Goal: Transaction & Acquisition: Obtain resource

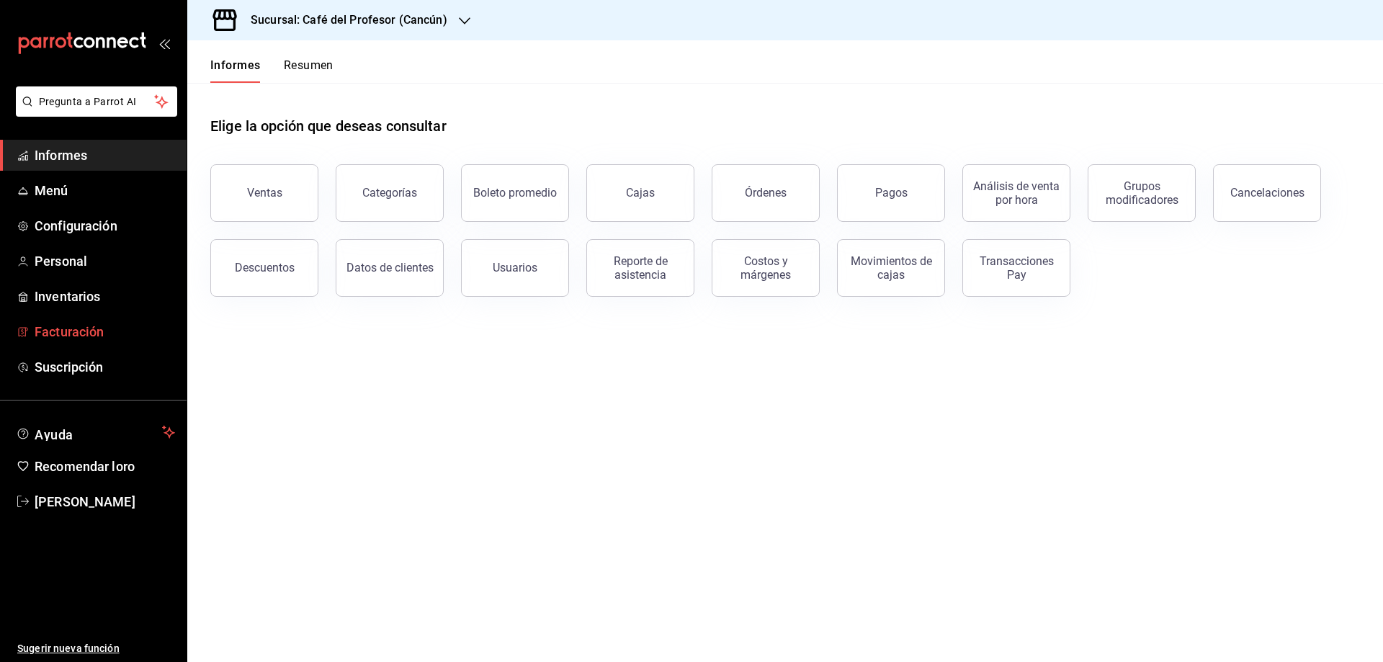
click at [81, 337] on font "Facturación" at bounding box center [69, 331] width 69 height 15
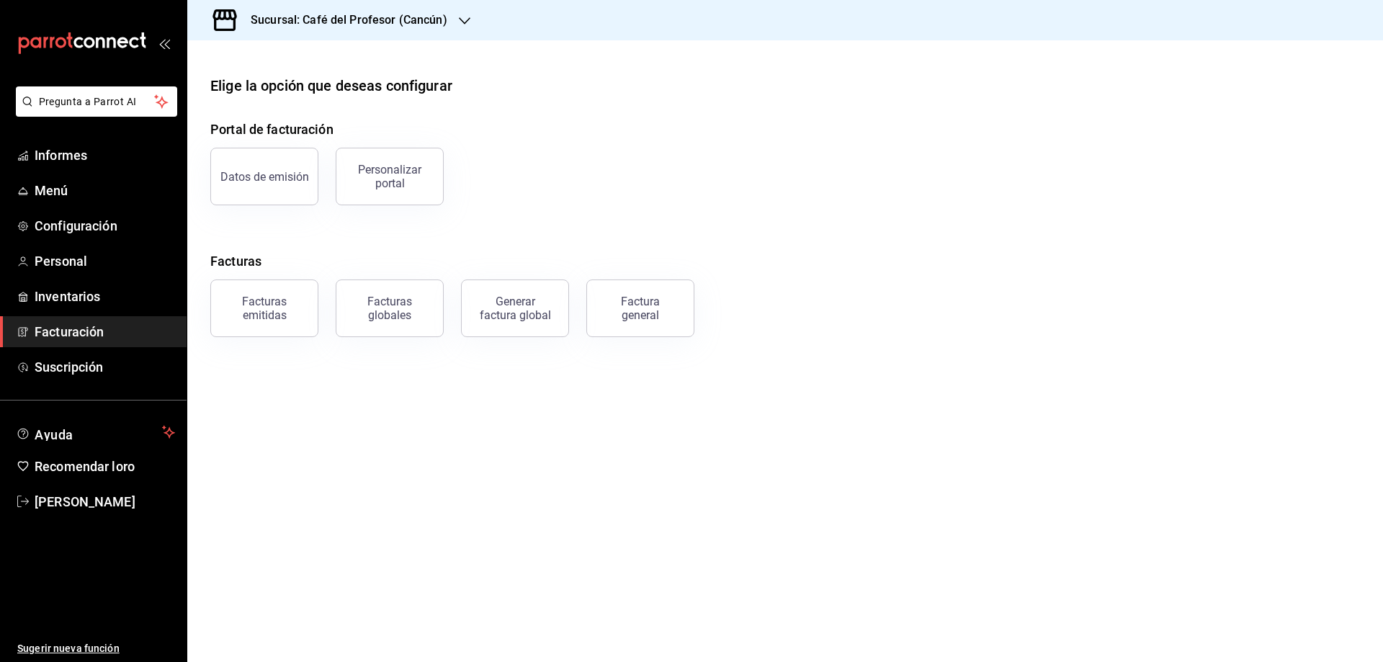
click at [287, 306] on div "Facturas emitidas" at bounding box center [264, 308] width 89 height 27
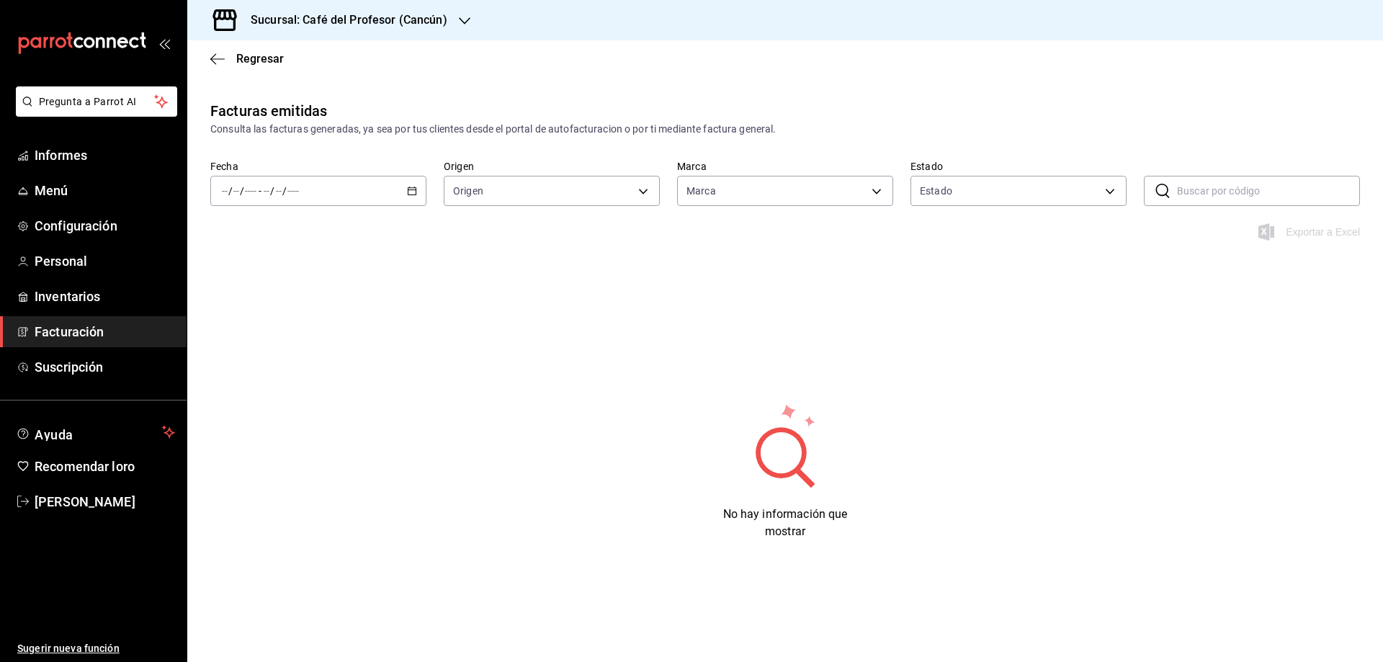
type input "c124c12d-dc0e-4a3d-911f-5b13390841f9"
click at [411, 192] on icon "button" at bounding box center [412, 191] width 10 height 10
click at [418, 191] on div "/ / - / /" at bounding box center [318, 191] width 216 height 30
click at [452, 12] on div "Sucursal: Café del Profesor (Cancún)" at bounding box center [337, 20] width 277 height 40
click at [280, 96] on font "Café del Profesor (Acanceh)" at bounding box center [263, 95] width 128 height 12
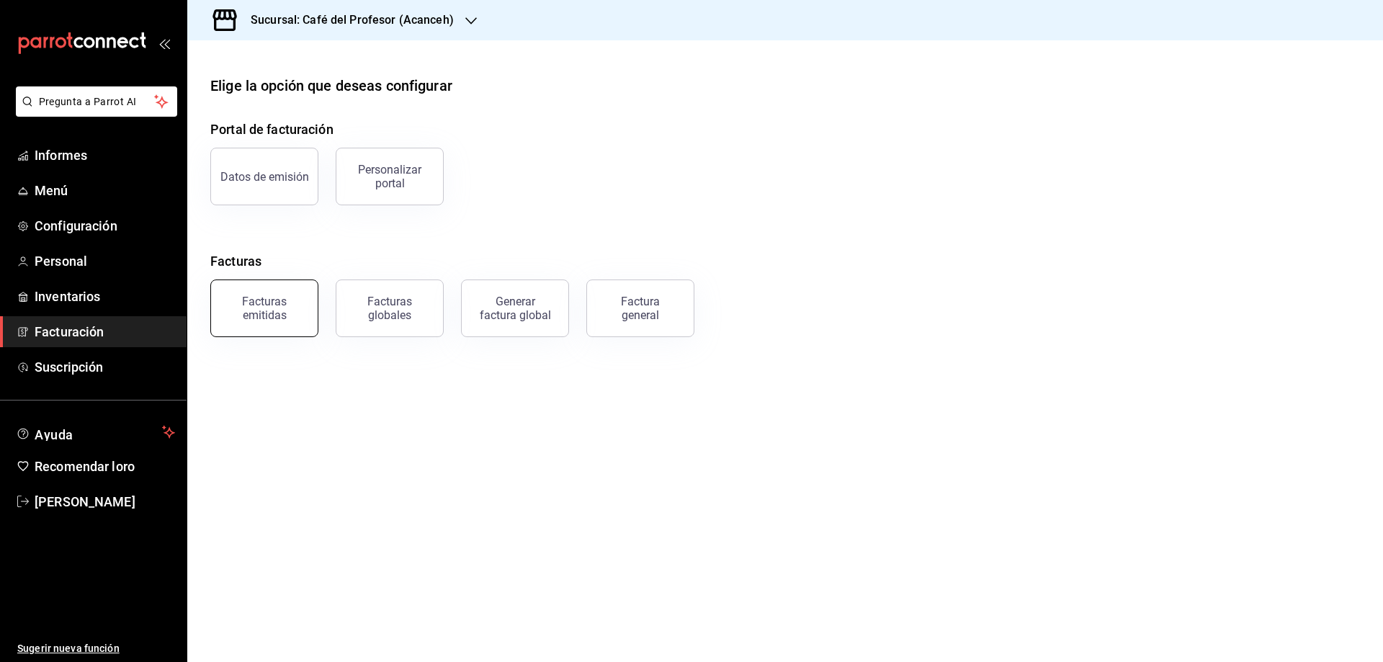
click at [280, 301] on font "Facturas emitidas" at bounding box center [264, 308] width 45 height 27
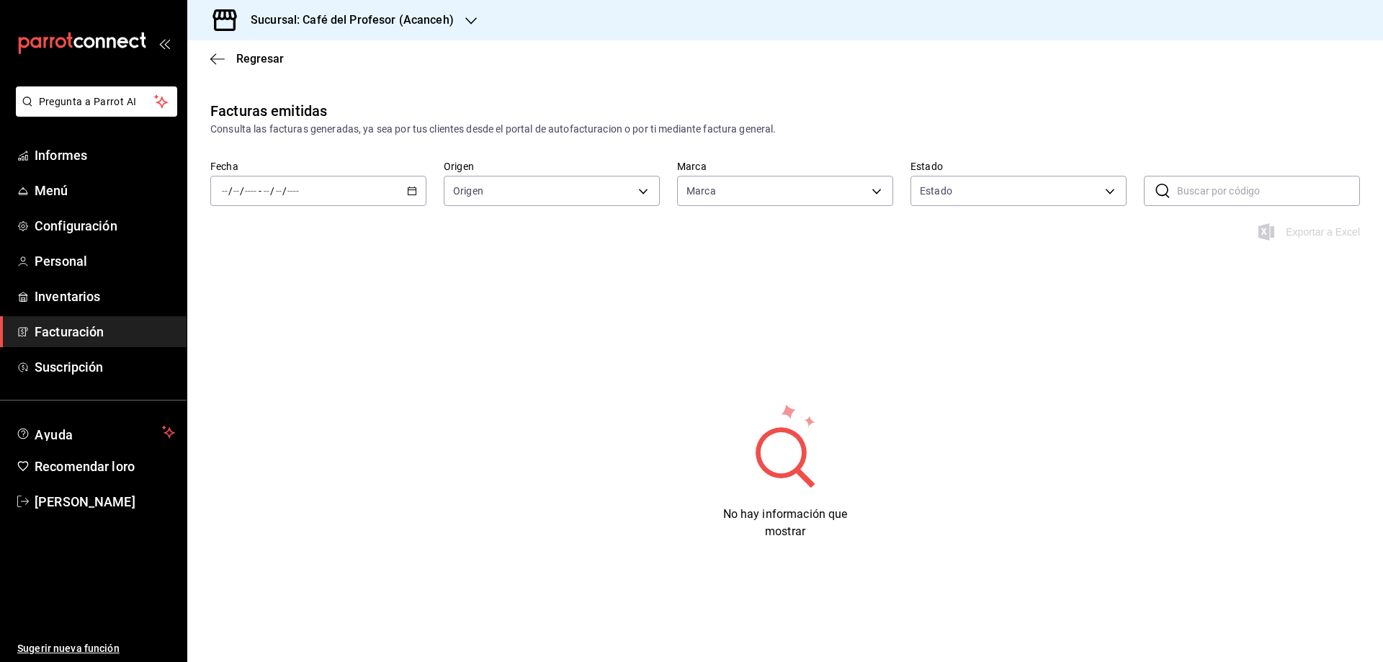
type input "c1a8b8e6-187f-497f-b24d-8667d510d931"
click at [416, 182] on div "/ / - / /" at bounding box center [318, 191] width 216 height 30
click at [243, 241] on span "Hoy" at bounding box center [279, 234] width 112 height 15
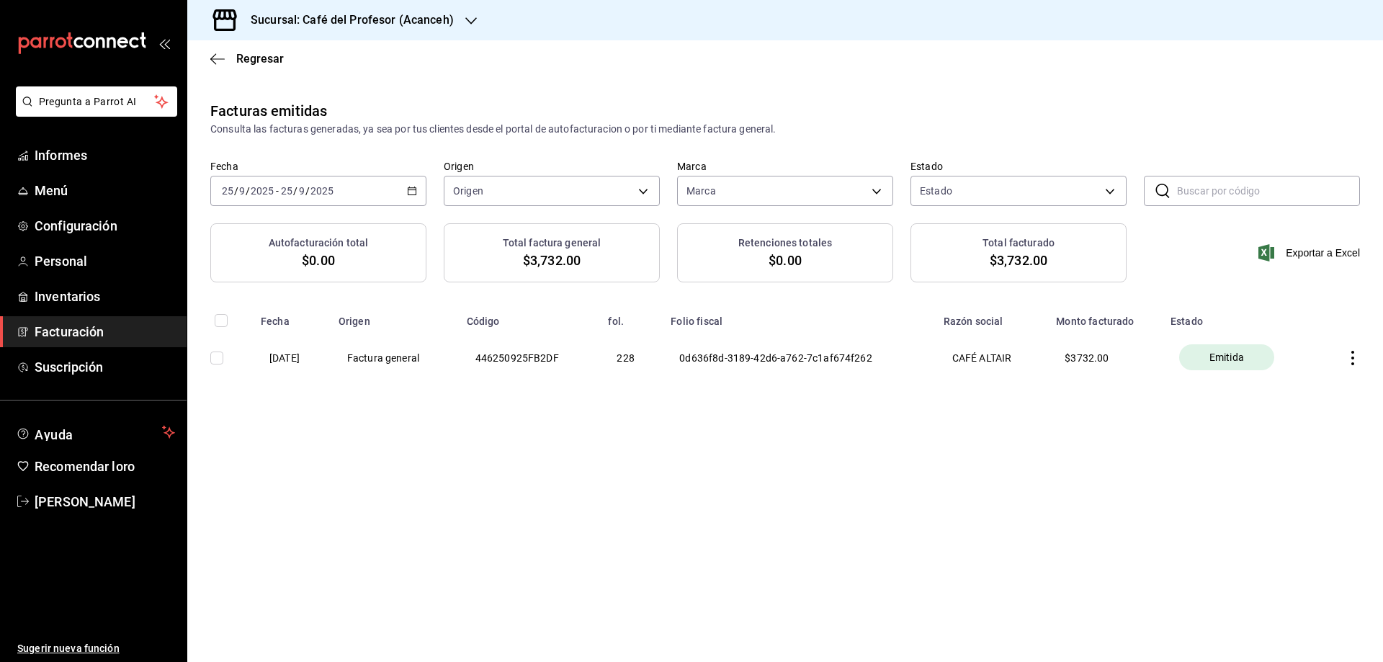
click at [1354, 357] on icon "button" at bounding box center [1353, 358] width 14 height 14
click at [1303, 331] on li "Descargar PDF" at bounding box center [1296, 321] width 127 height 37
click at [250, 59] on font "Regresar" at bounding box center [260, 59] width 48 height 14
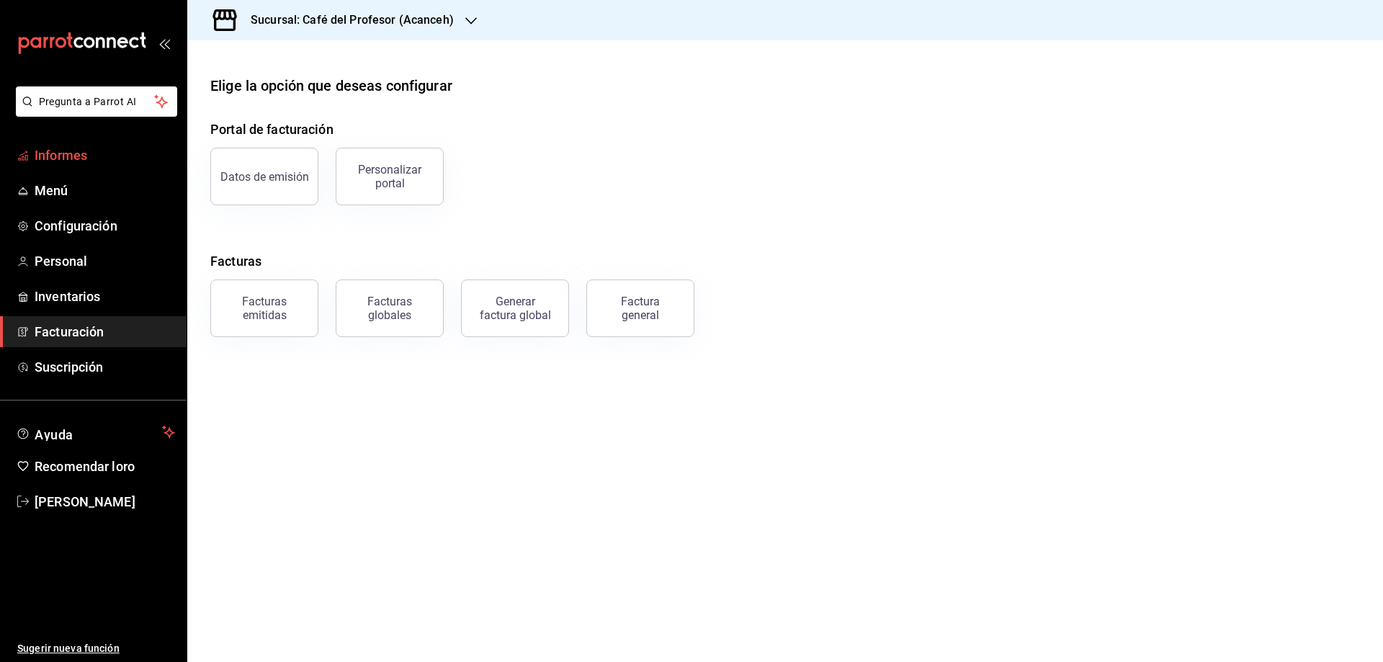
click at [58, 151] on font "Informes" at bounding box center [61, 155] width 53 height 15
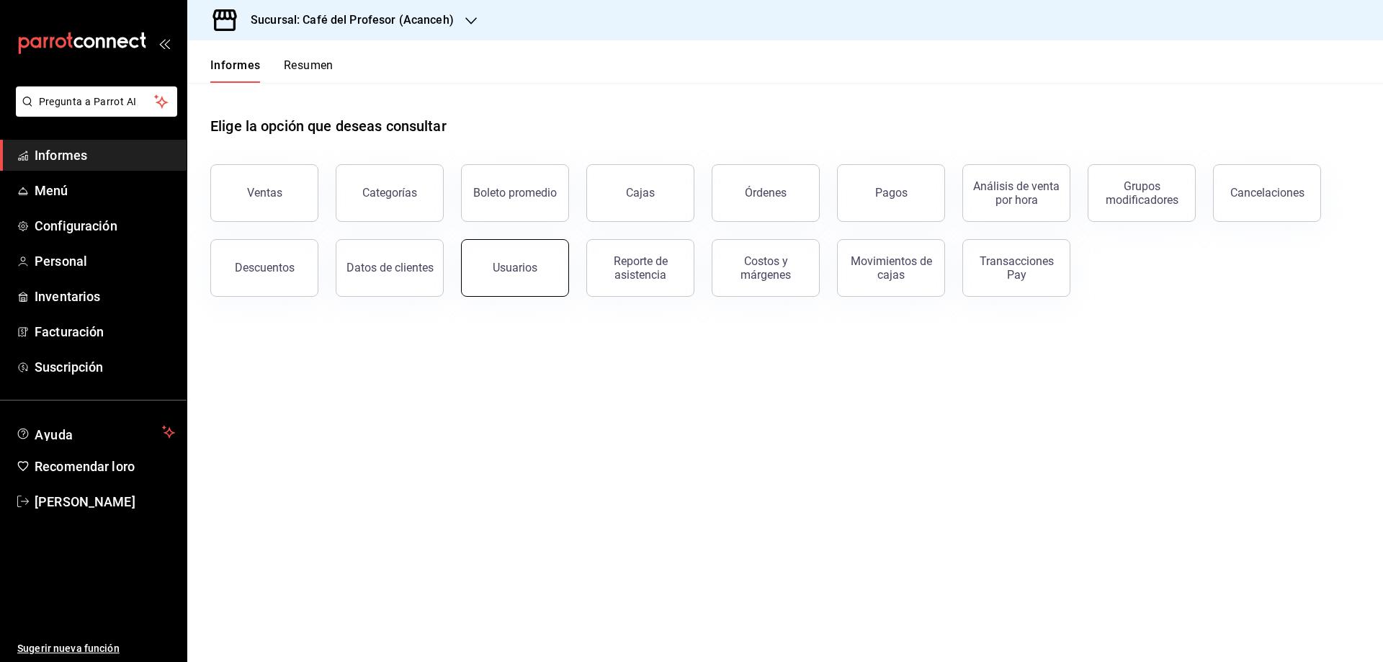
click at [534, 274] on button "Usuarios" at bounding box center [515, 268] width 108 height 58
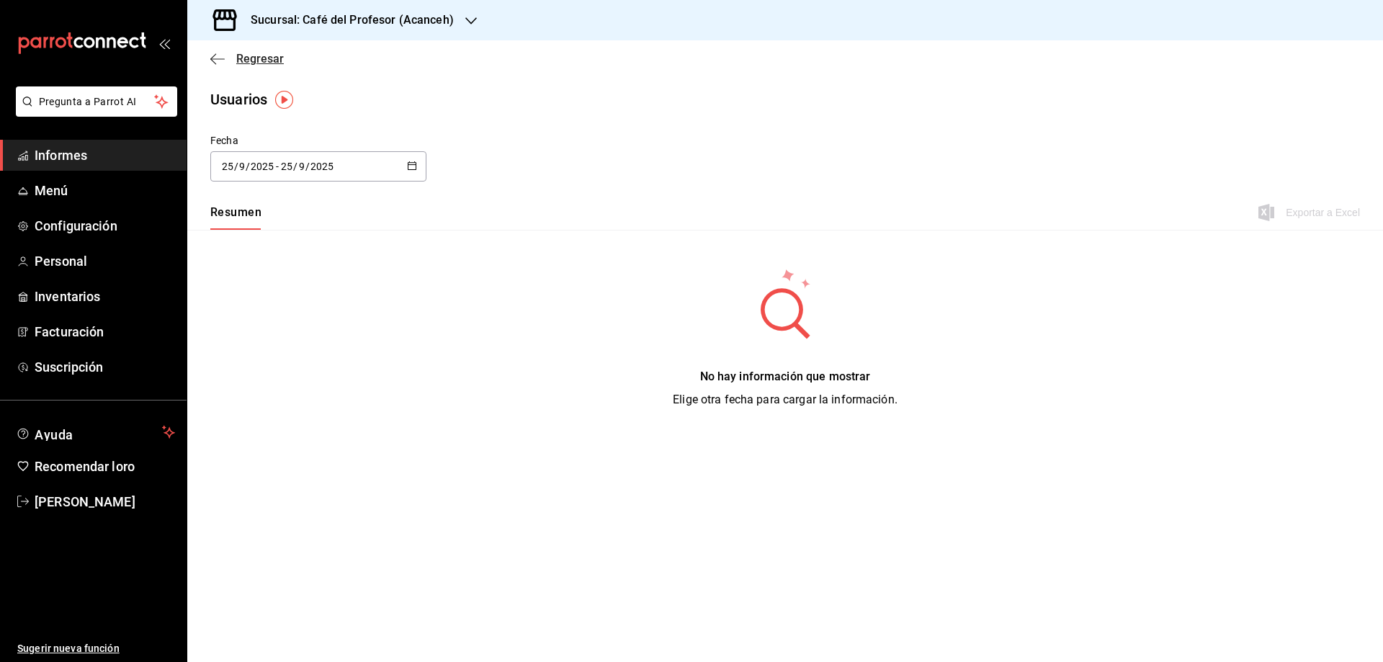
click at [236, 55] on font "Regresar" at bounding box center [260, 59] width 48 height 14
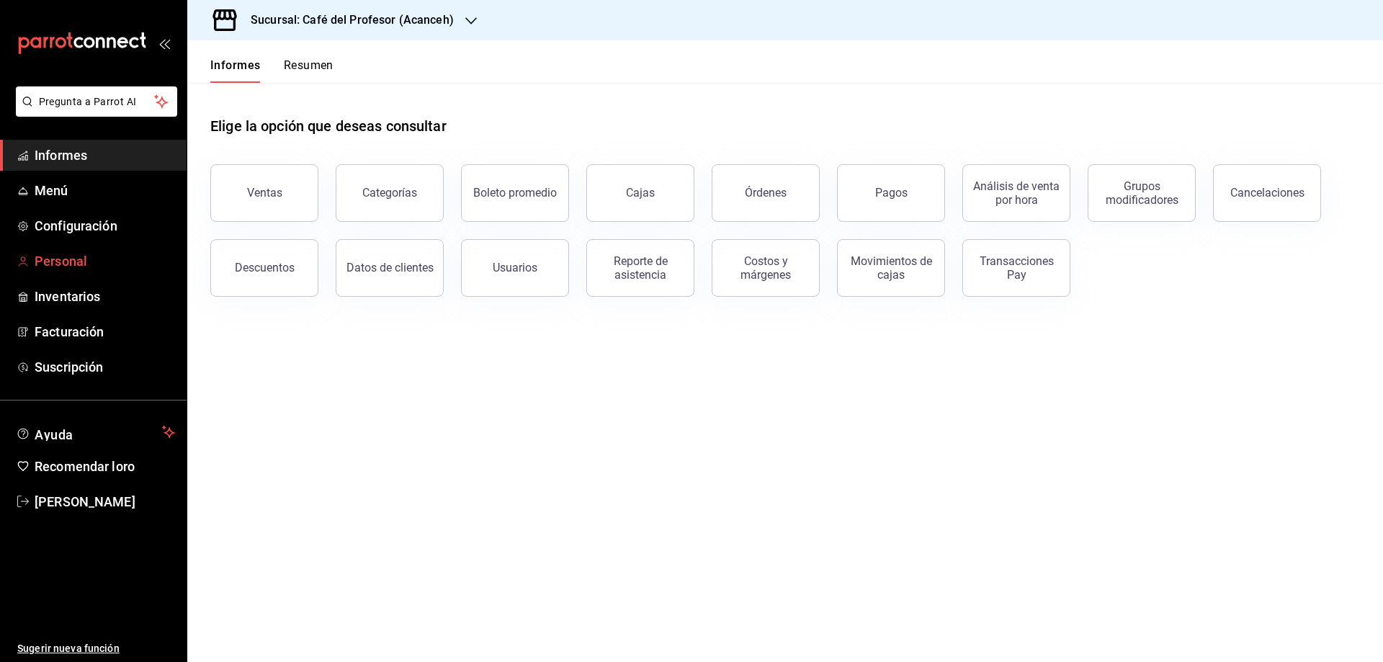
click at [68, 262] on font "Personal" at bounding box center [61, 261] width 53 height 15
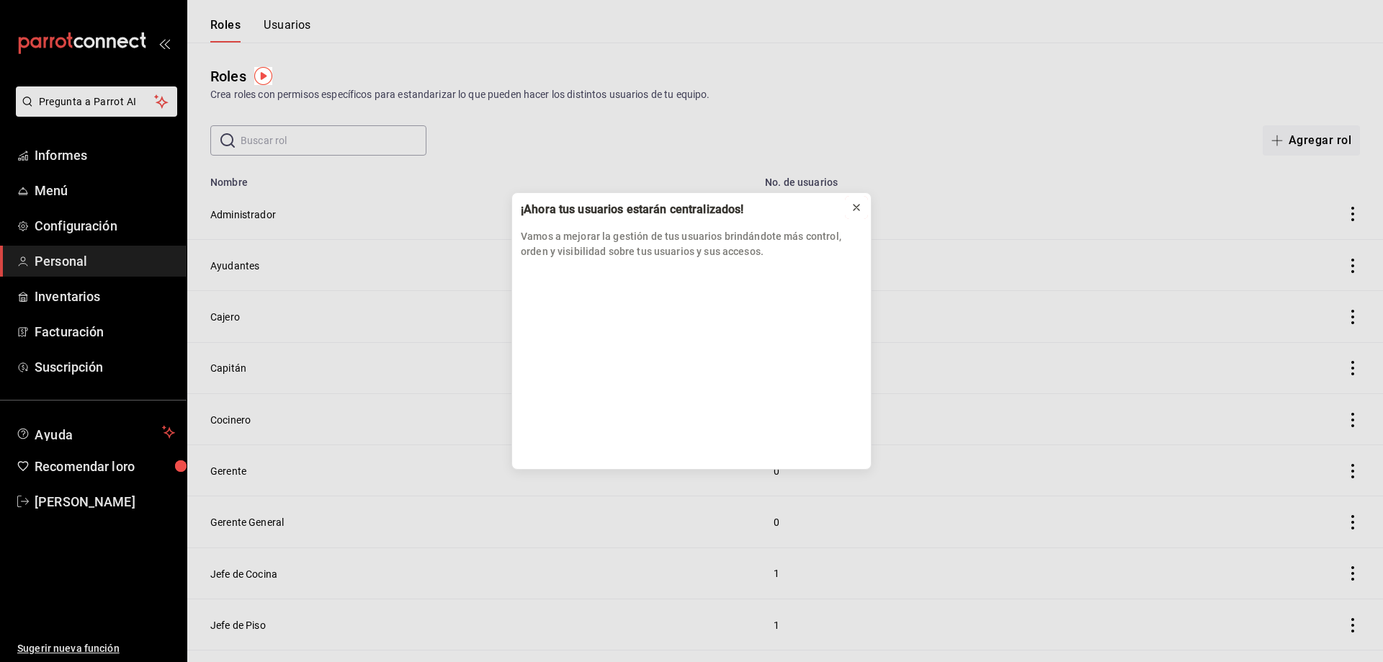
click at [859, 209] on icon at bounding box center [857, 208] width 12 height 12
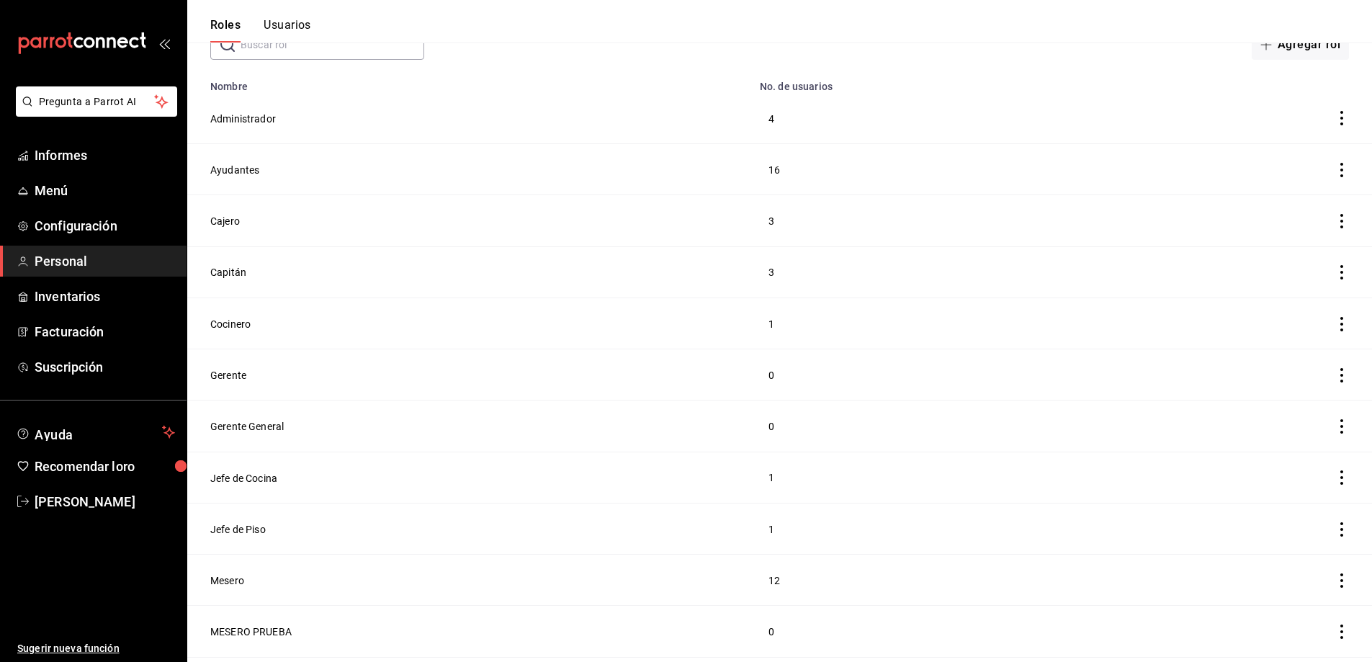
scroll to position [144, 0]
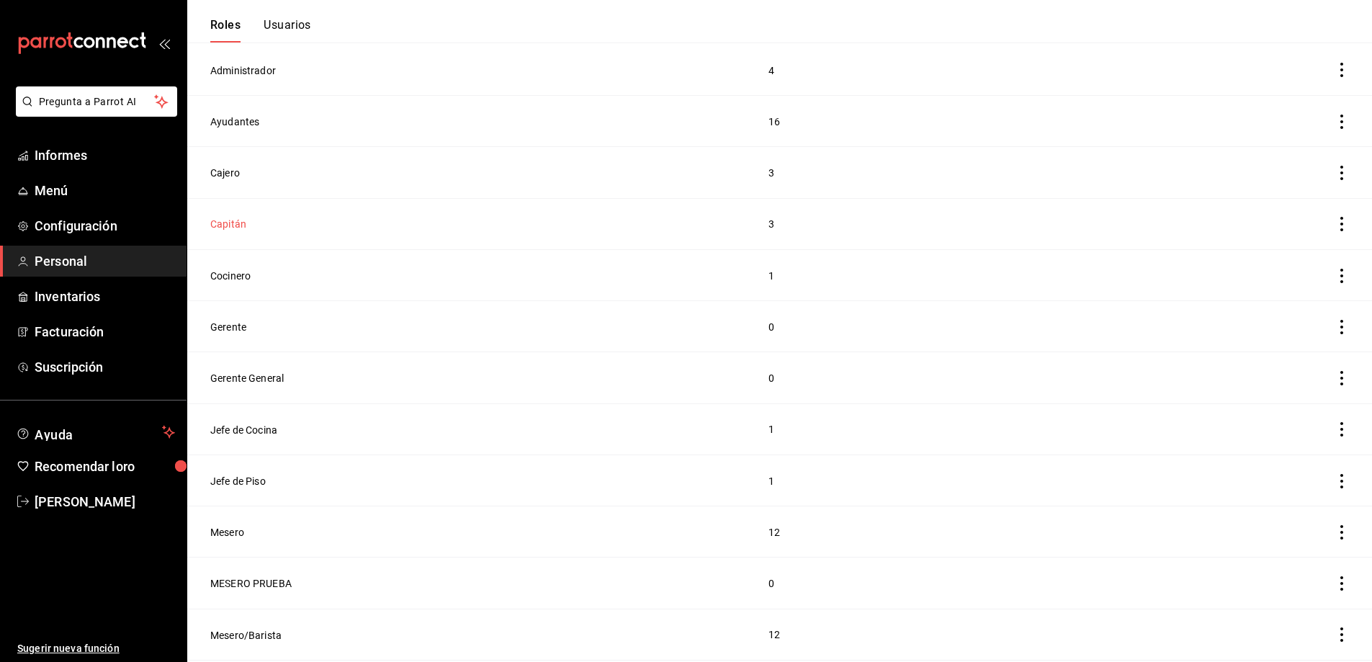
click at [239, 219] on font "Capitán" at bounding box center [228, 225] width 36 height 12
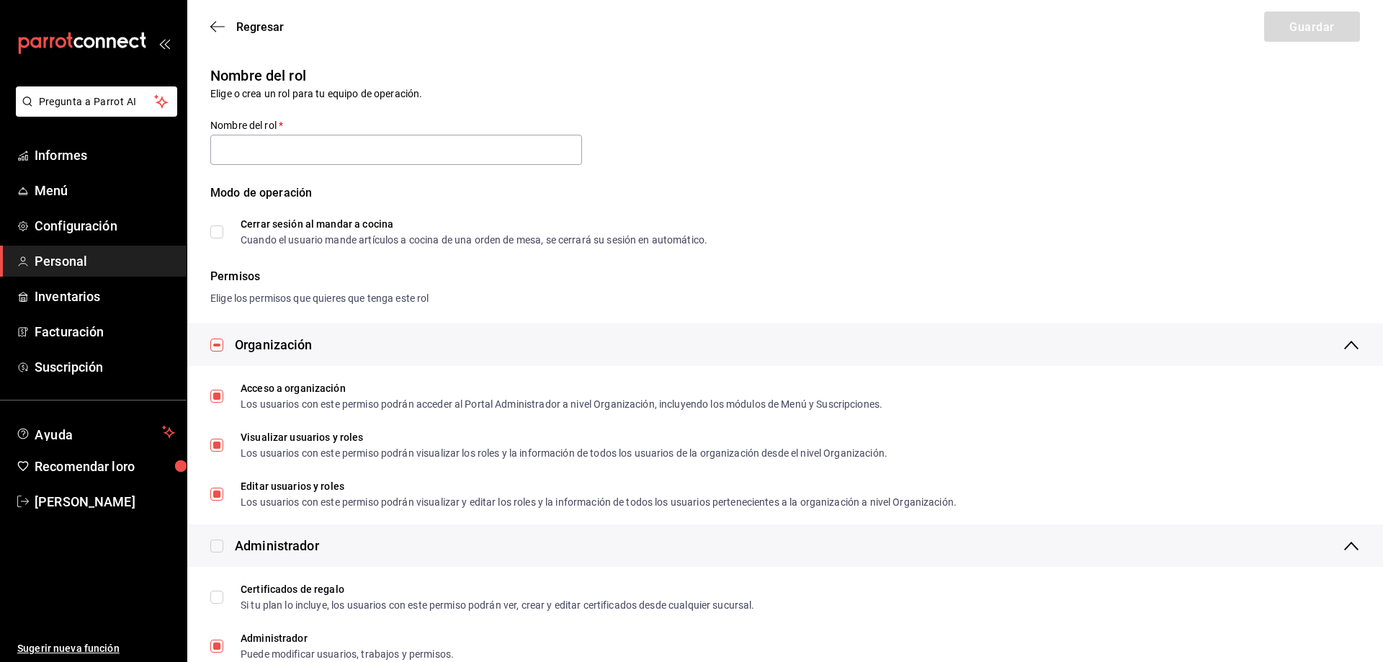
type input "Capitan"
checkbox input "true"
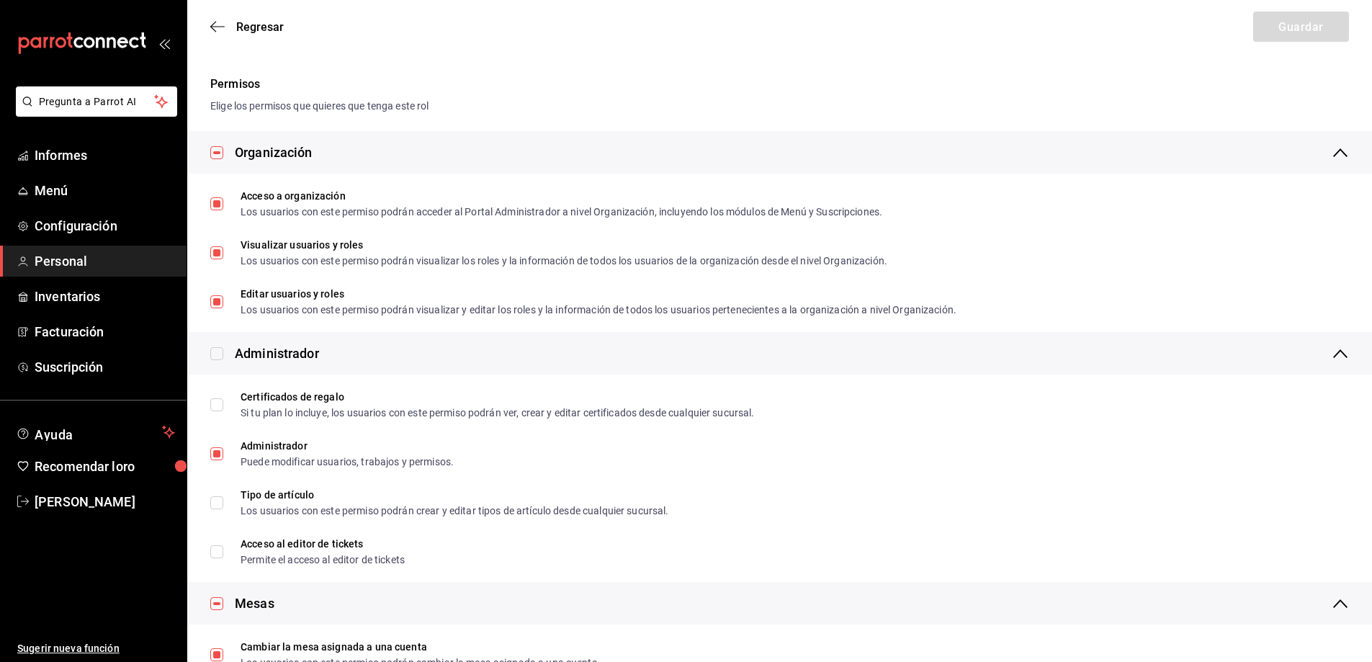
scroll to position [216, 0]
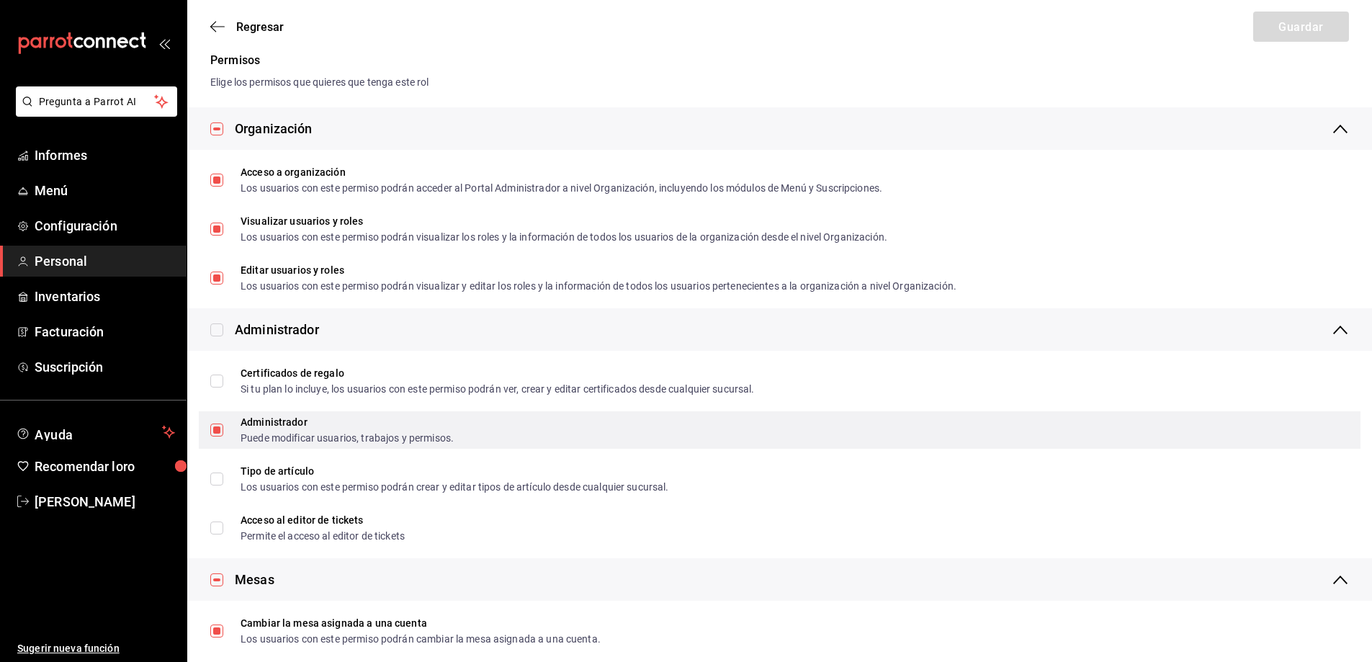
click at [211, 427] on input "Administrador Puede modificar usuarios, trabajos y permisos." at bounding box center [216, 430] width 13 height 13
checkbox input "false"
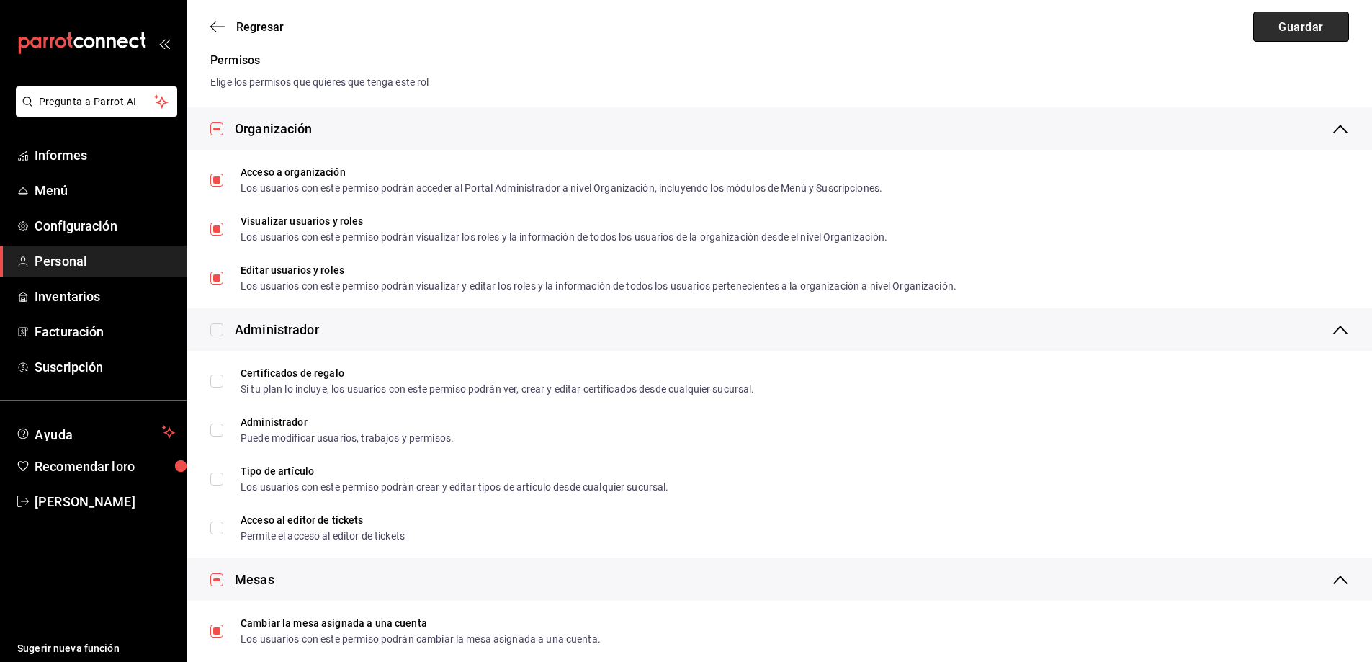
click at [1282, 30] on font "Guardar" at bounding box center [1301, 26] width 45 height 14
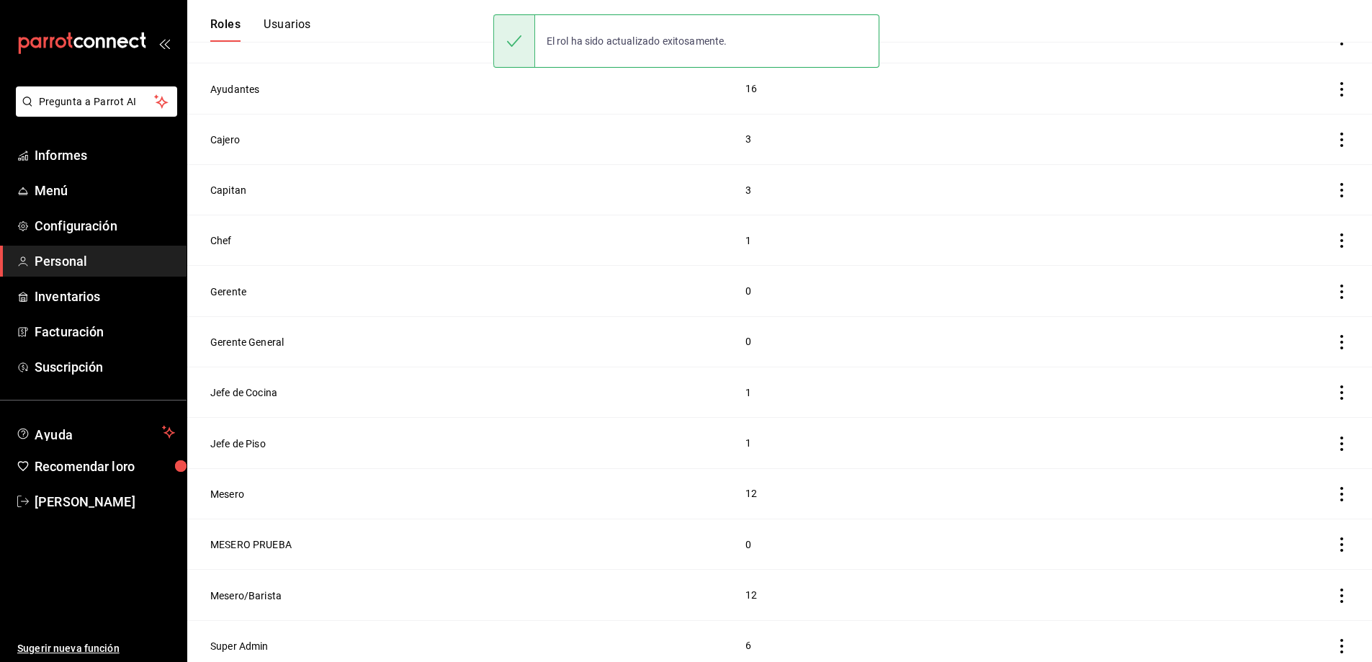
scroll to position [177, 0]
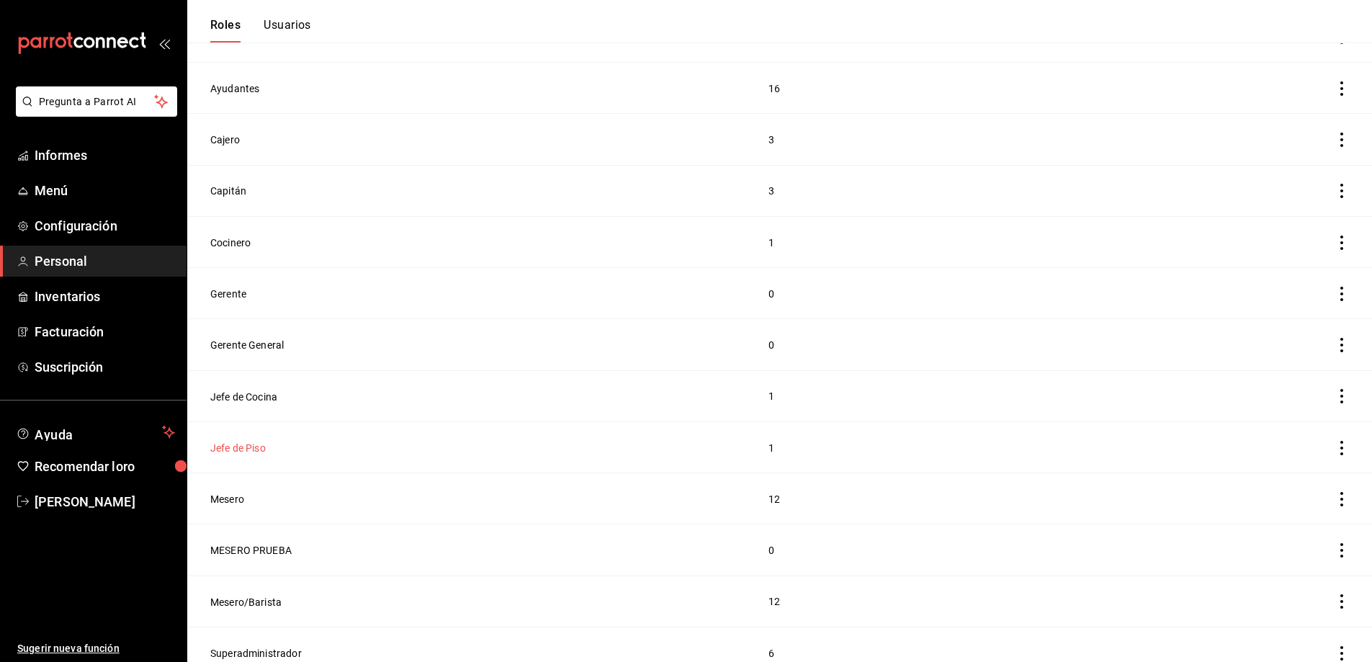
click at [256, 442] on font "Jefe de Piso" at bounding box center [237, 448] width 55 height 12
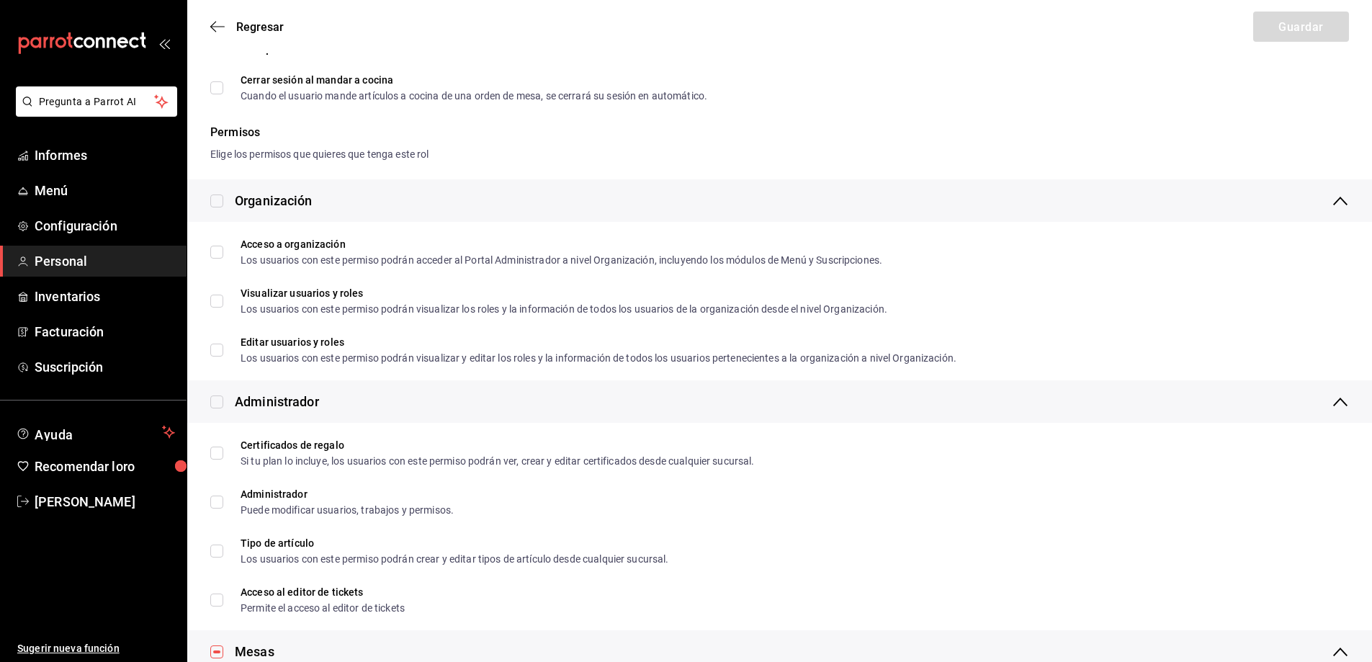
scroll to position [168, 0]
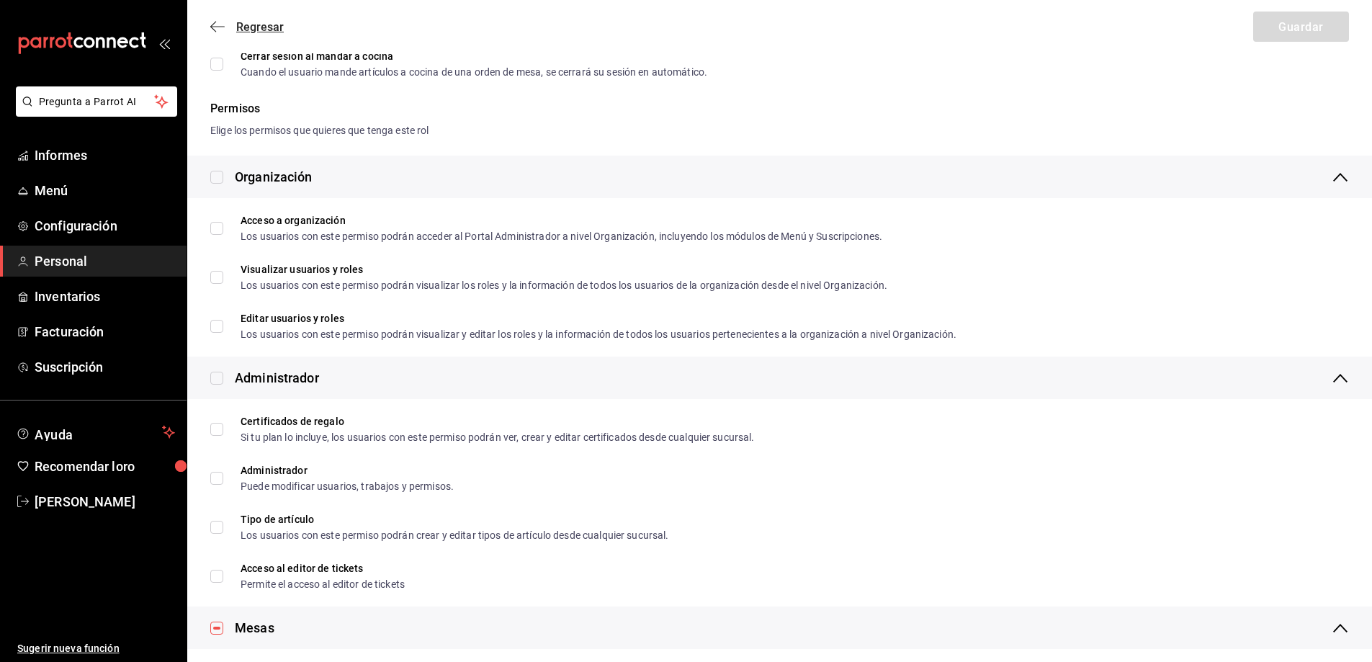
click at [210, 22] on icon "button" at bounding box center [217, 26] width 14 height 13
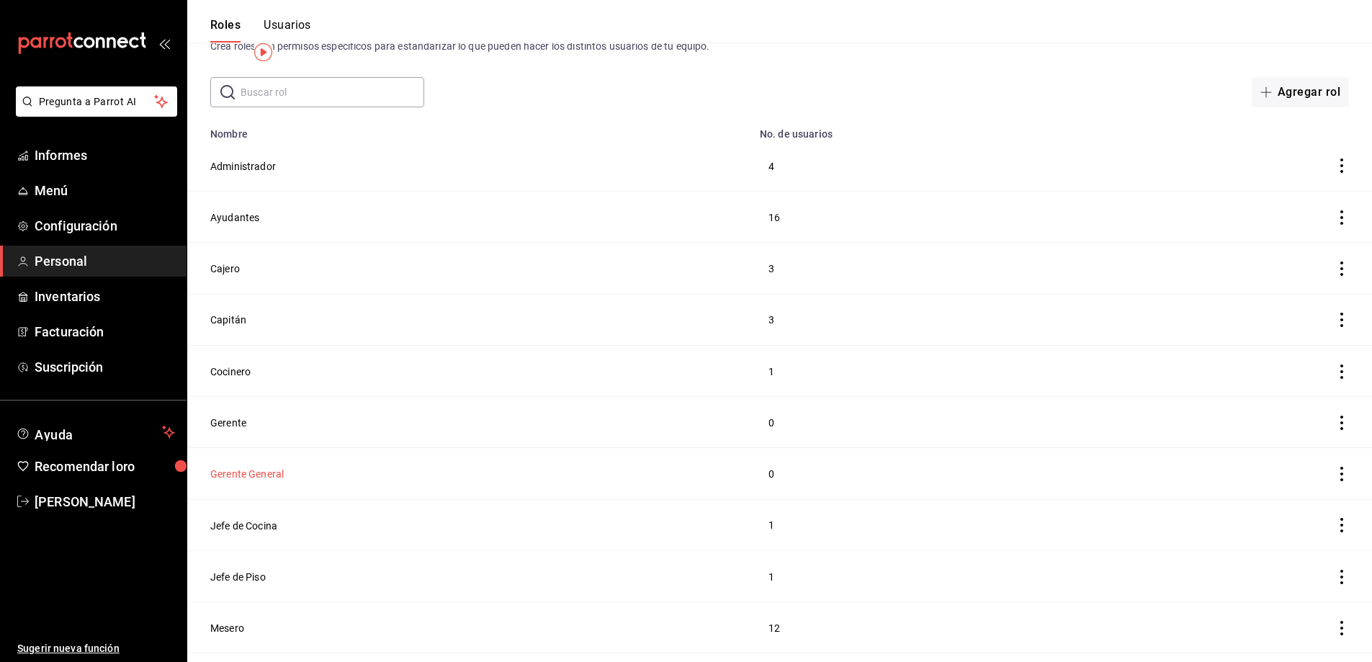
scroll to position [24, 0]
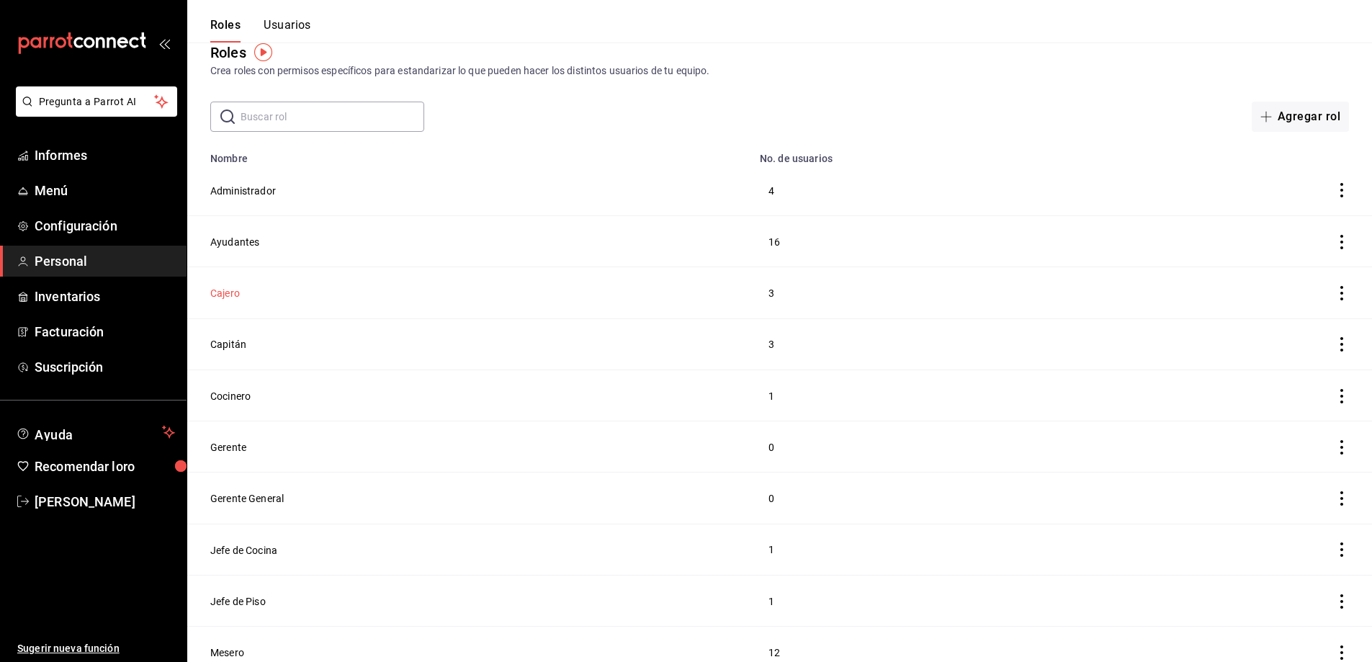
click at [214, 291] on font "Cajero" at bounding box center [225, 293] width 30 height 12
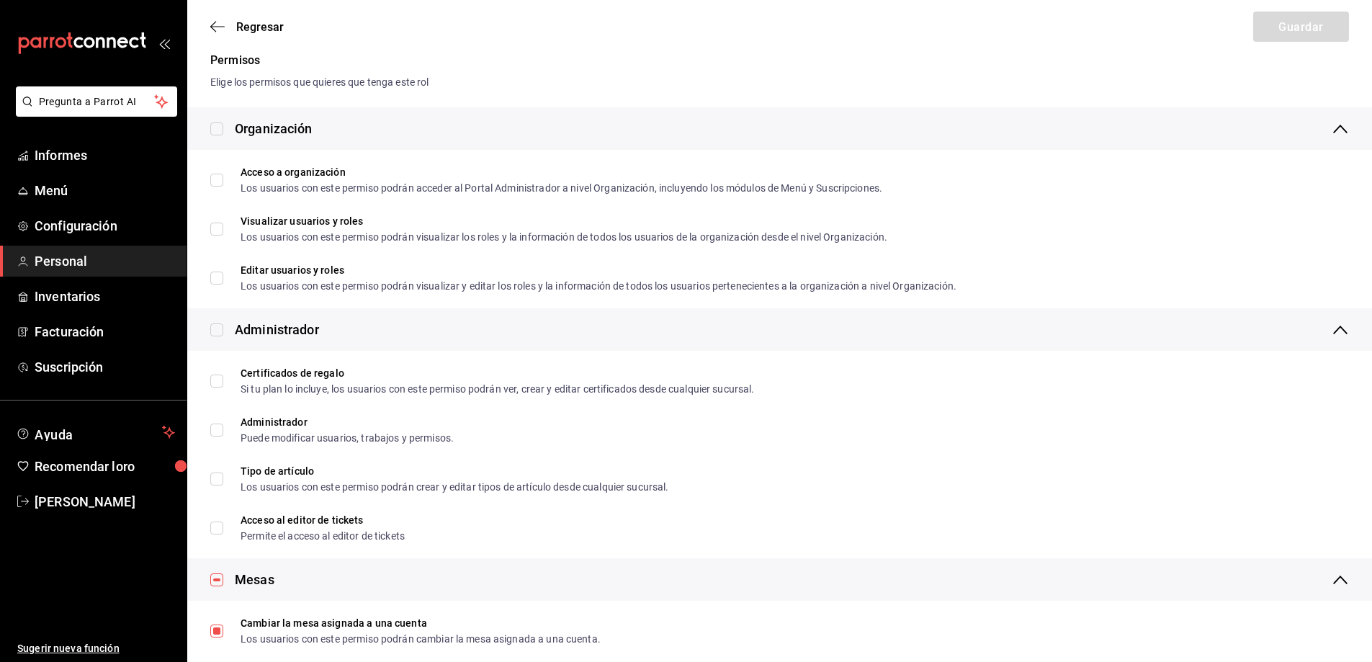
scroll to position [144, 0]
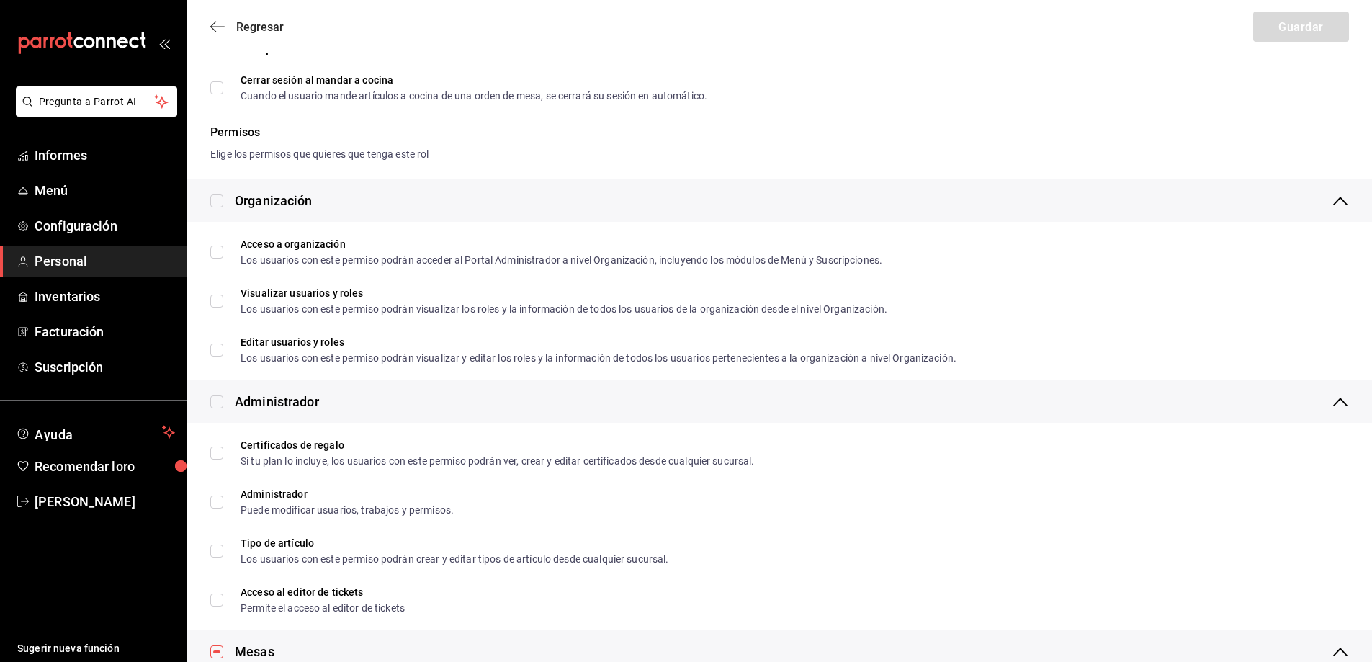
click at [256, 29] on font "Regresar" at bounding box center [260, 27] width 48 height 14
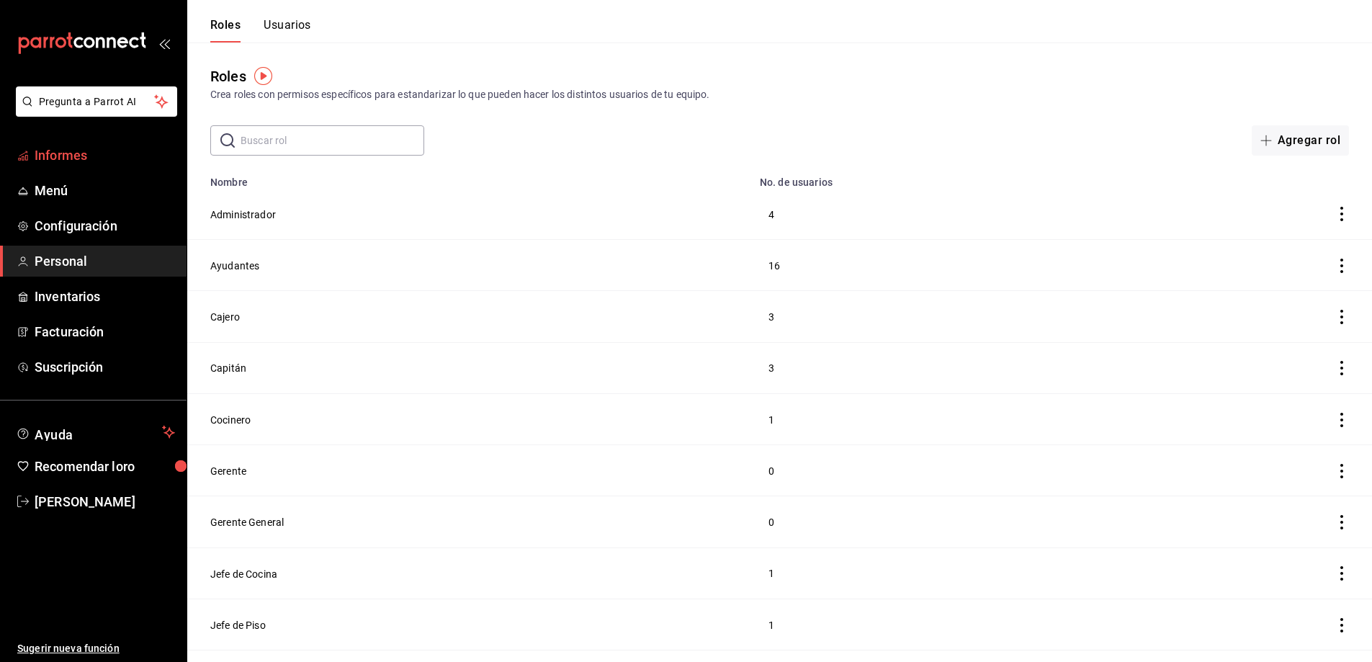
click at [63, 148] on font "Informes" at bounding box center [61, 155] width 53 height 15
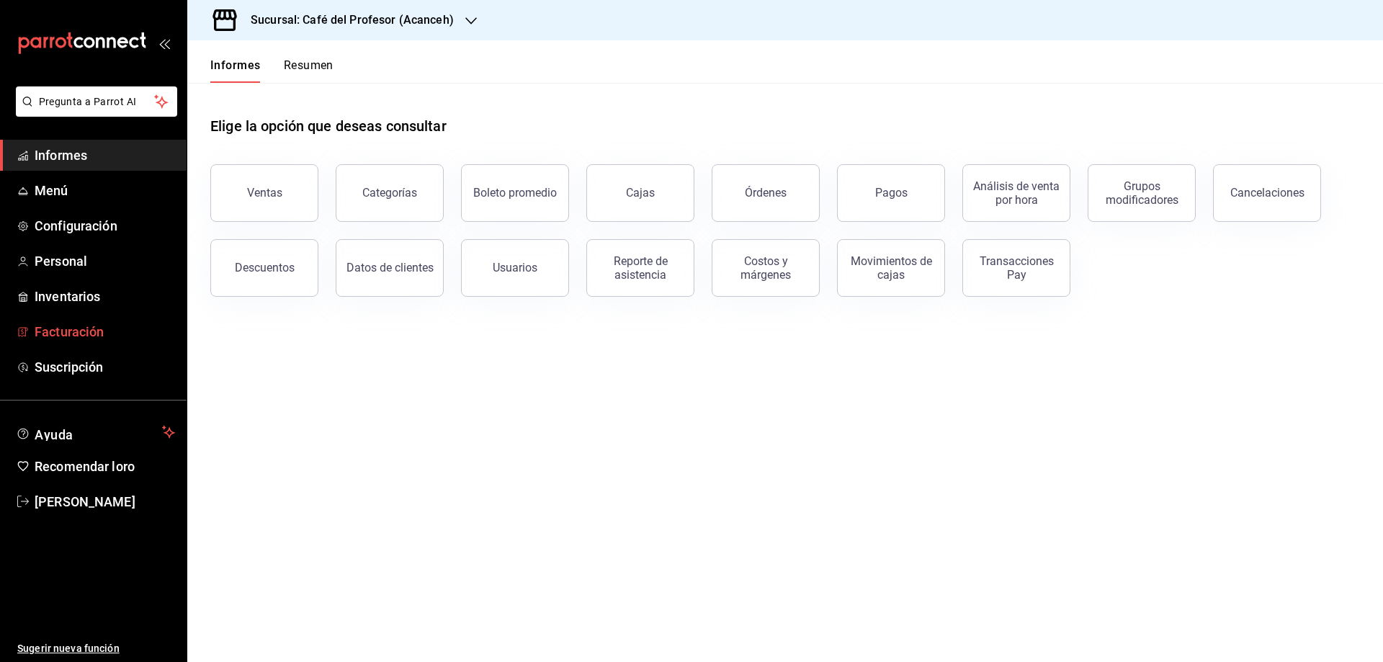
click at [77, 329] on font "Facturación" at bounding box center [69, 331] width 69 height 15
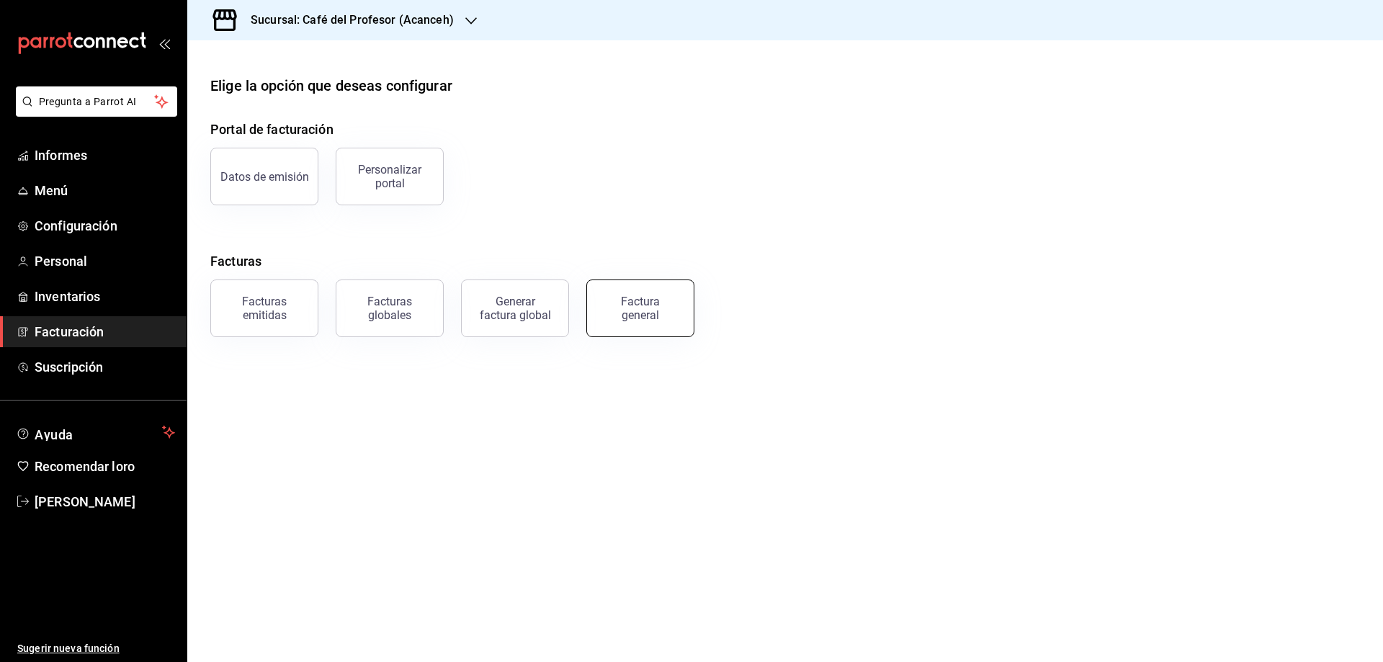
click at [645, 316] on font "Factura general" at bounding box center [640, 308] width 39 height 27
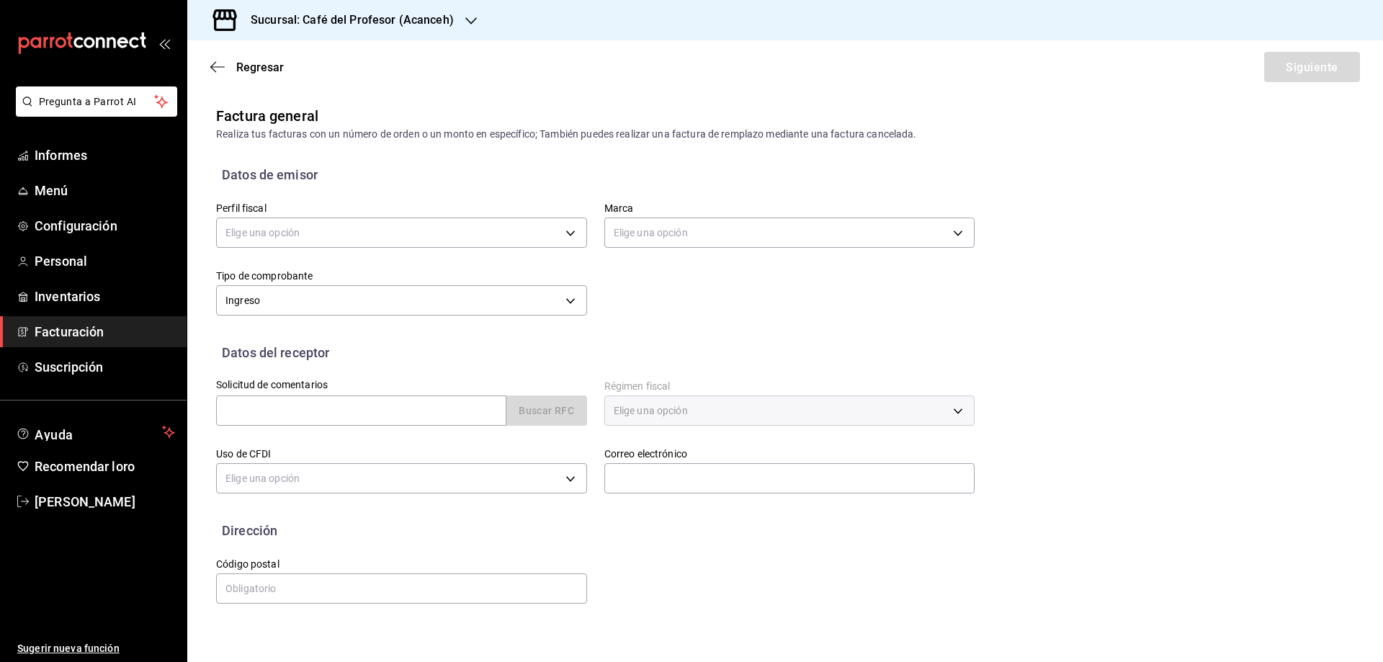
click at [210, 70] on div "Regresar Siguiente" at bounding box center [785, 66] width 1196 height 53
click at [212, 67] on icon "button" at bounding box center [217, 67] width 14 height 13
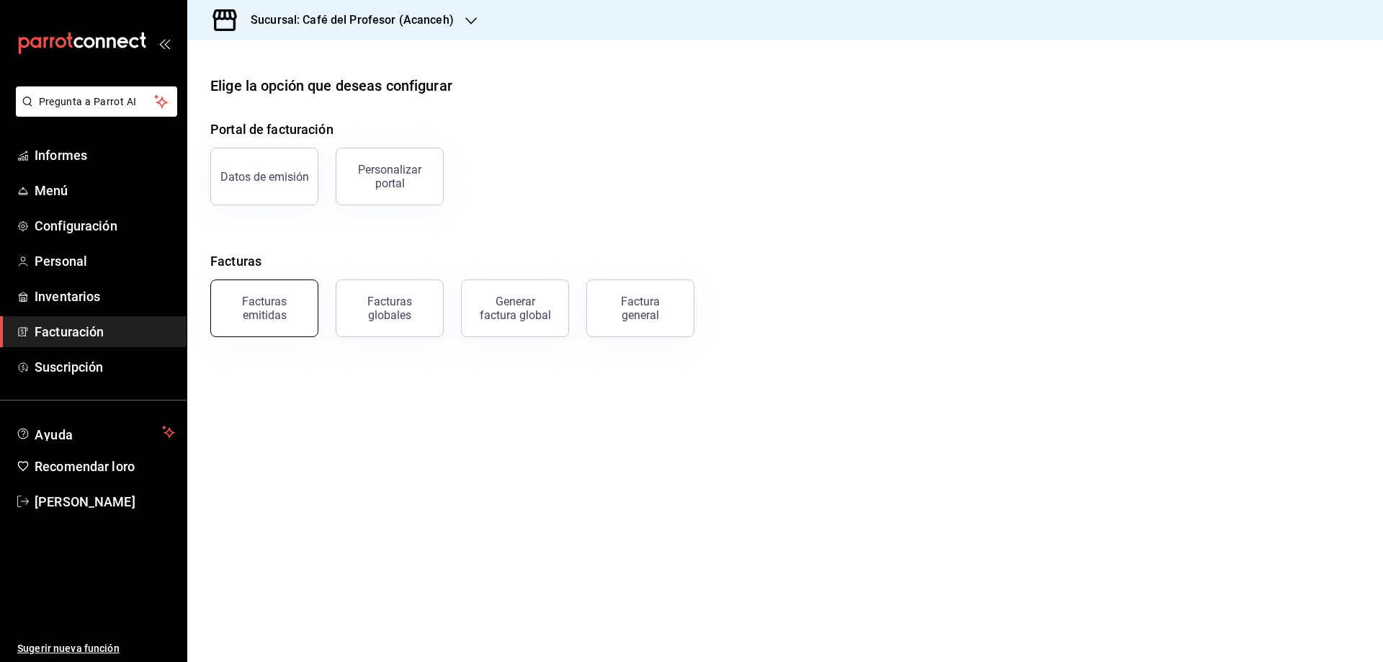
click at [268, 313] on font "Facturas emitidas" at bounding box center [264, 308] width 45 height 27
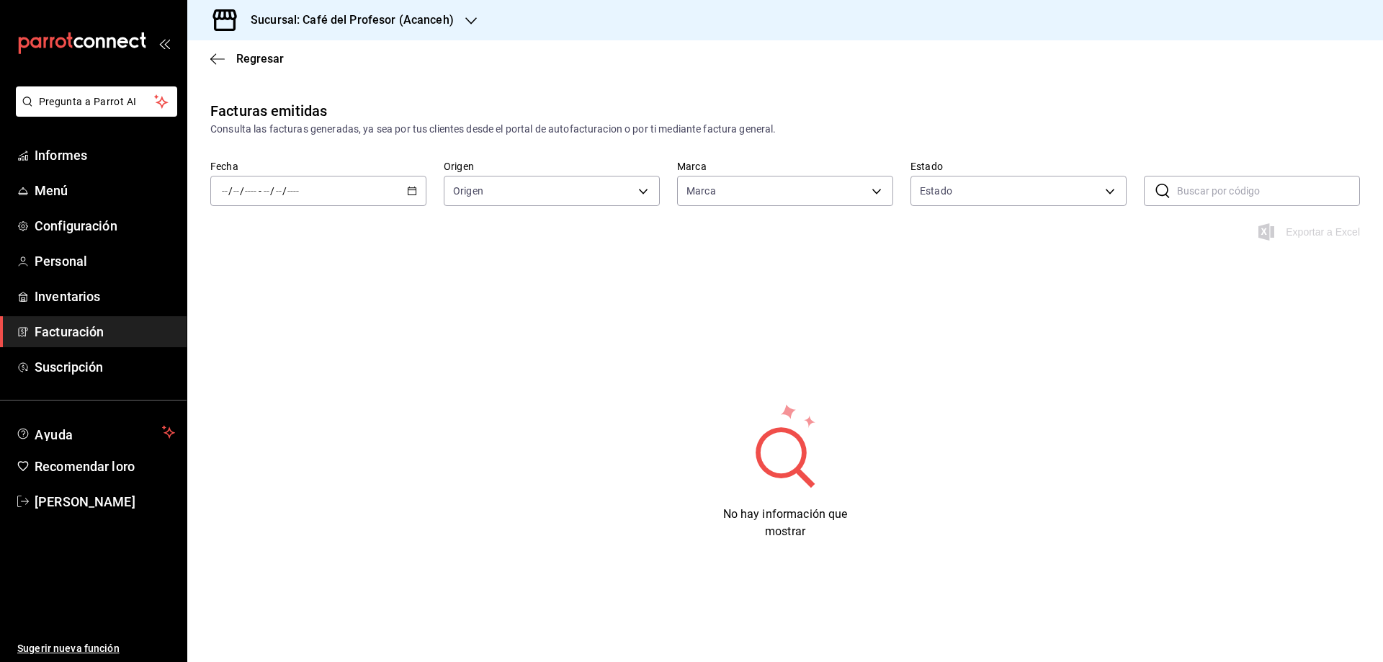
type input "c1a8b8e6-187f-497f-b24d-8667d510d931"
click at [401, 187] on div "/ / - / /" at bounding box center [318, 191] width 216 height 30
click at [477, 15] on div "Sucursal: Café del Profesor (Acanceh)" at bounding box center [341, 20] width 284 height 40
click at [442, 72] on div at bounding box center [691, 331] width 1383 height 662
click at [375, 191] on div "/ / - / /" at bounding box center [318, 191] width 216 height 30
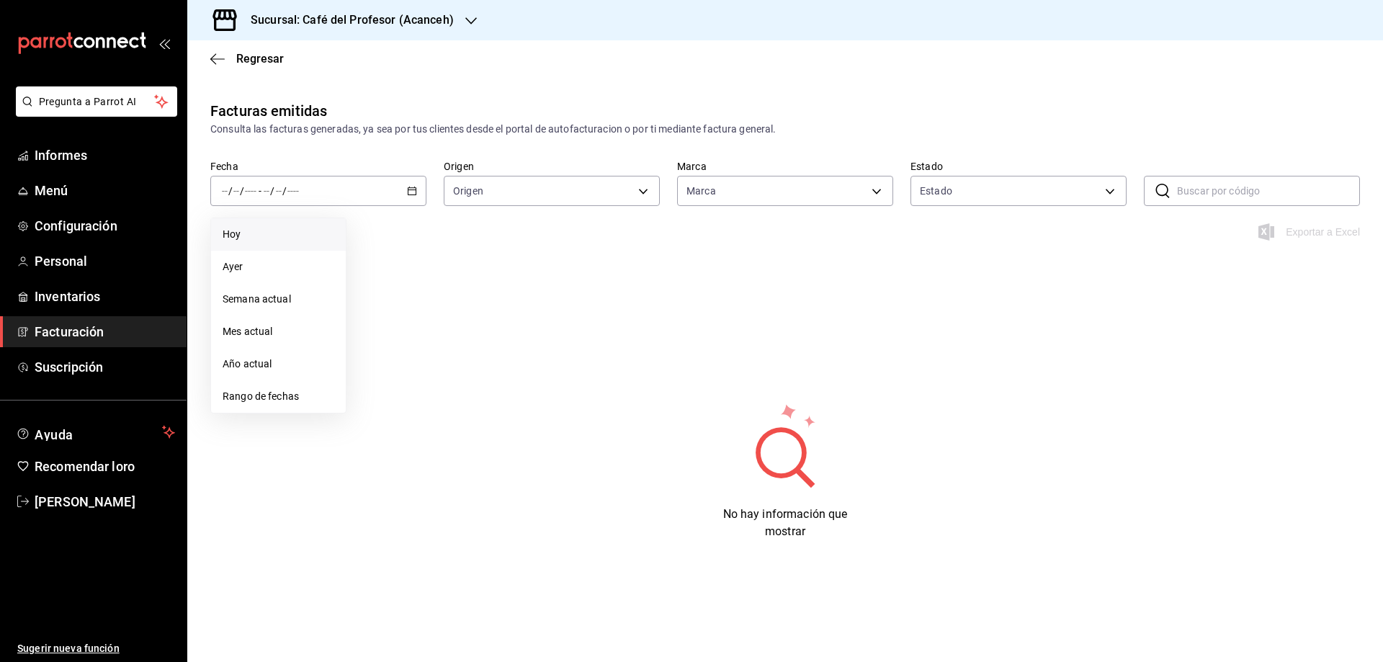
click at [242, 238] on span "Hoy" at bounding box center [279, 234] width 112 height 15
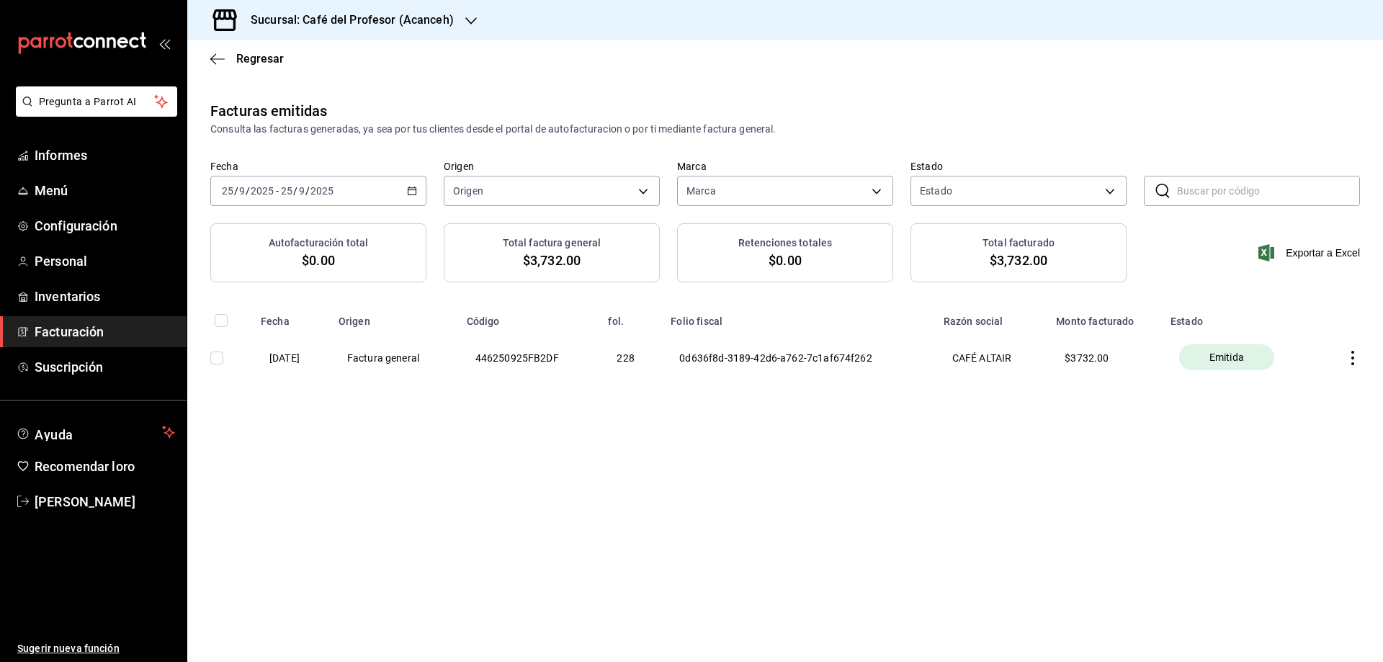
click at [216, 357] on input "checkbox" at bounding box center [216, 358] width 13 height 13
checkbox input "true"
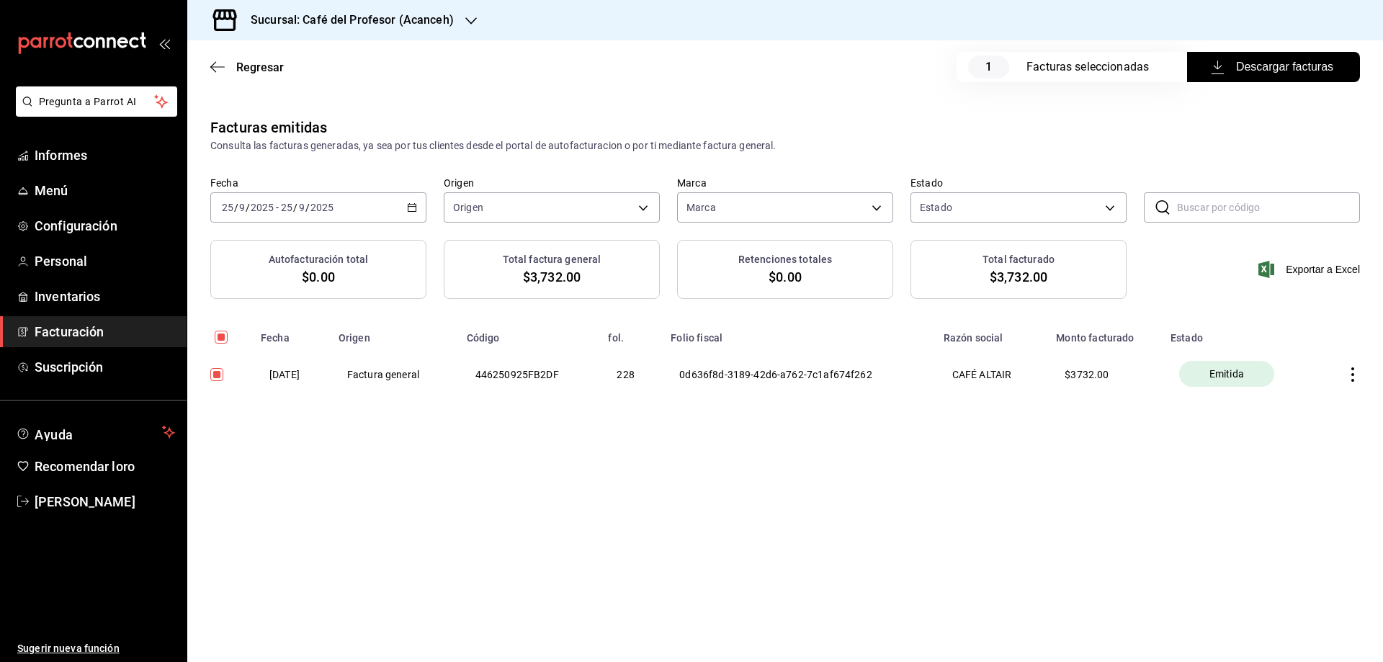
click at [1354, 378] on icon "button" at bounding box center [1353, 374] width 14 height 14
click at [1323, 342] on font "Descargar PDF" at bounding box center [1307, 339] width 69 height 12
click at [1361, 372] on th at bounding box center [1351, 374] width 66 height 61
click at [1349, 374] on icon "button" at bounding box center [1353, 374] width 14 height 14
click at [1328, 370] on font "Descargar XML" at bounding box center [1308, 376] width 70 height 12
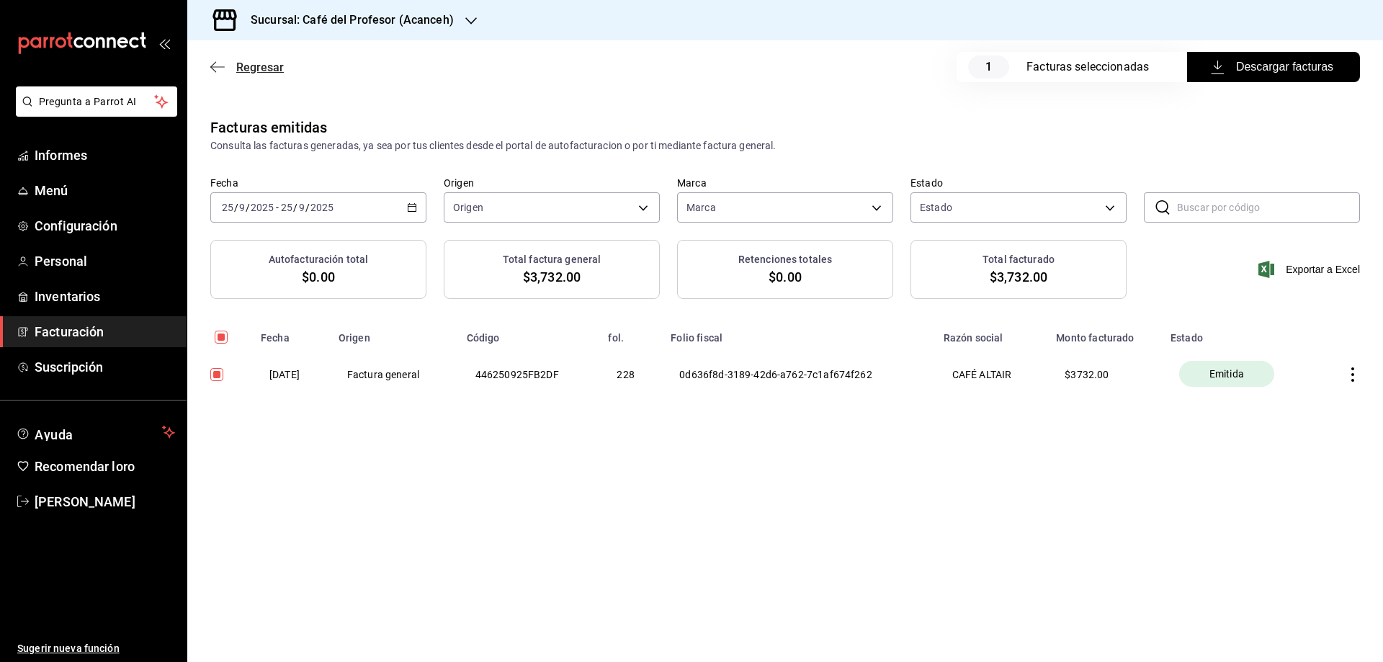
click at [274, 68] on font "Regresar" at bounding box center [260, 68] width 48 height 14
